Goal: Task Accomplishment & Management: Use online tool/utility

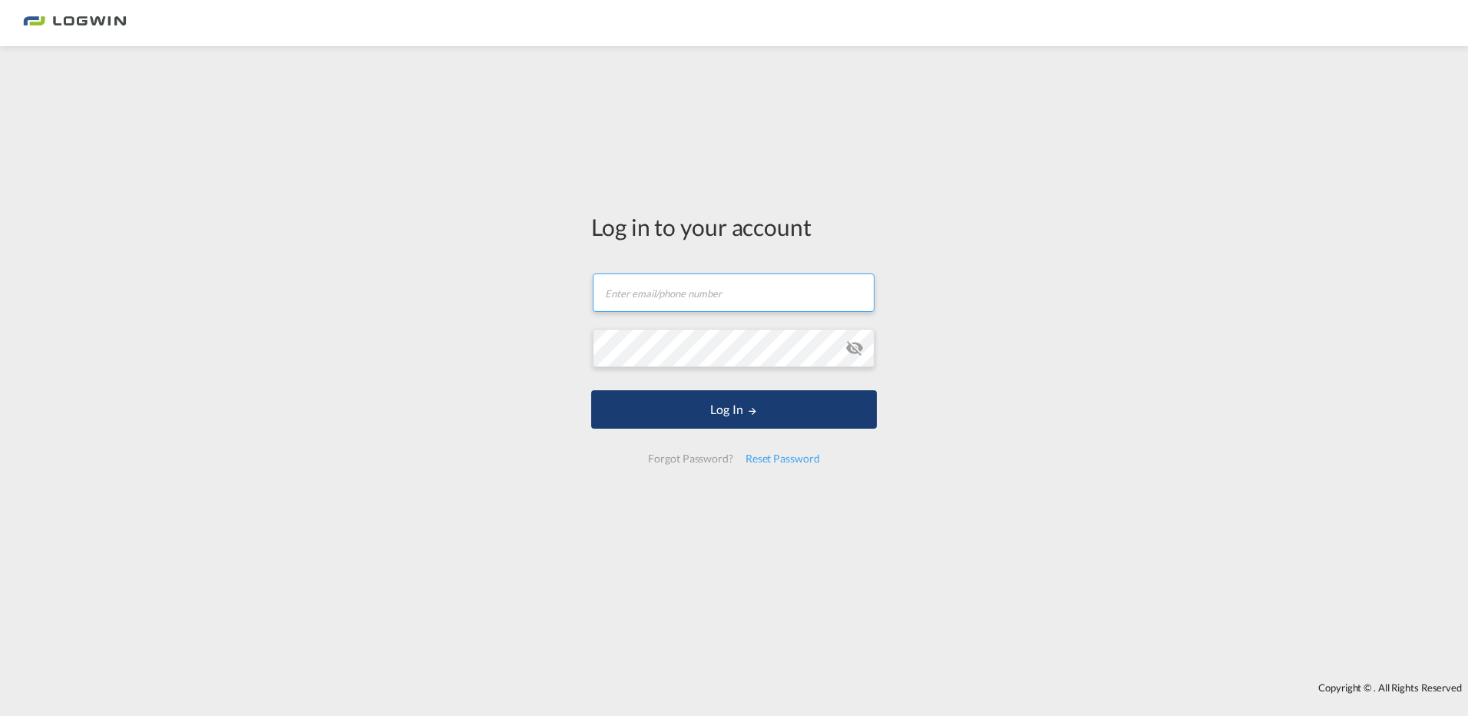
type input "[EMAIL_ADDRESS][PERSON_NAME][DOMAIN_NAME]"
click at [741, 406] on button "Log In" at bounding box center [734, 409] width 286 height 38
